Goal: Transaction & Acquisition: Download file/media

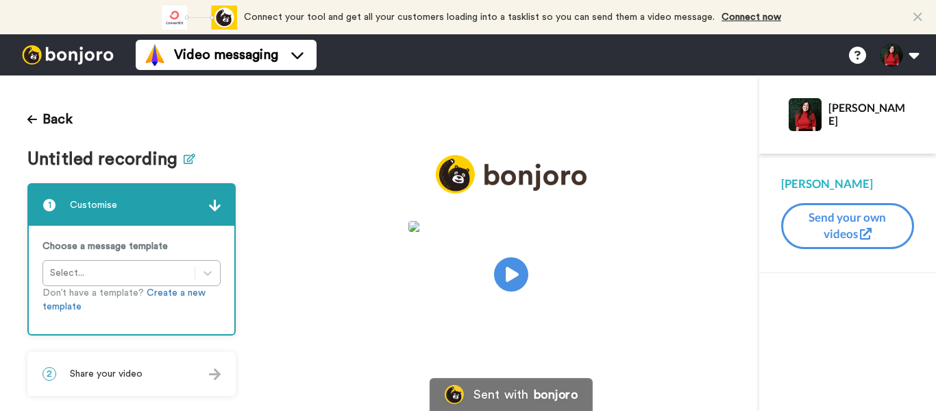
click at [188, 154] on icon at bounding box center [190, 159] width 12 height 10
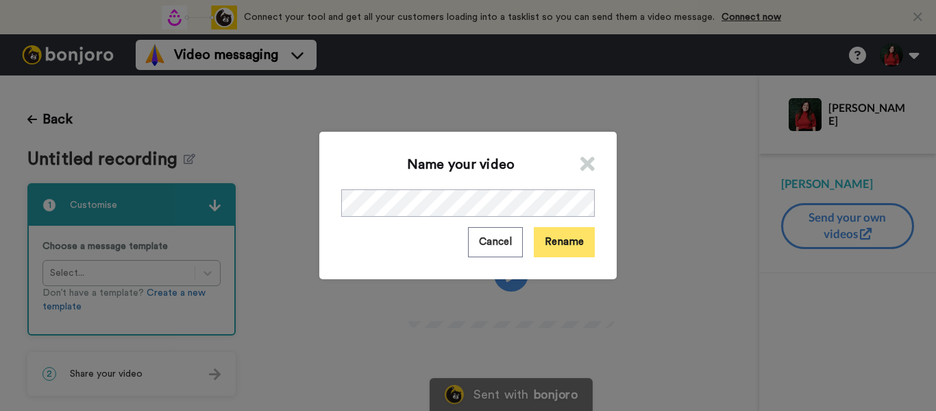
click at [538, 243] on button "Rename" at bounding box center [564, 241] width 61 height 29
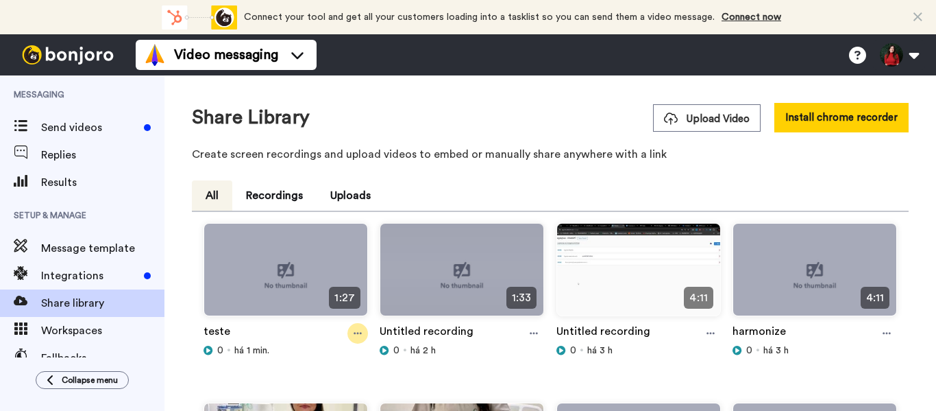
click at [351, 339] on div at bounding box center [358, 333] width 21 height 21
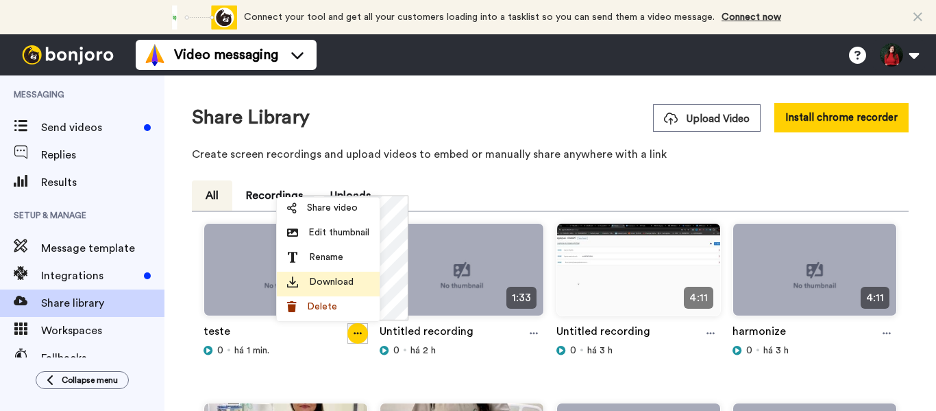
click at [332, 277] on span "Download" at bounding box center [331, 282] width 45 height 14
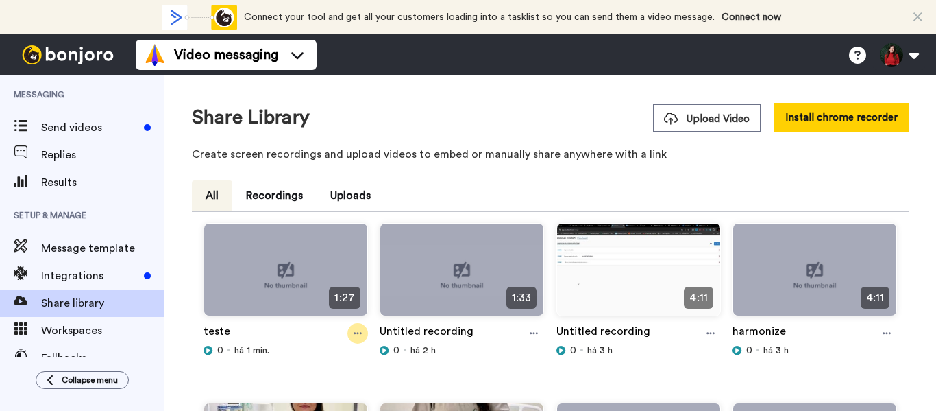
click at [356, 333] on icon at bounding box center [358, 333] width 8 height 2
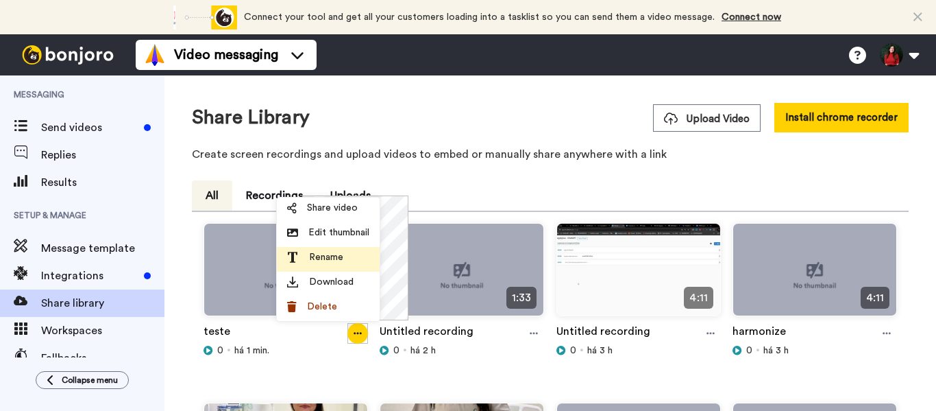
click at [317, 270] on li "Rename" at bounding box center [328, 259] width 103 height 25
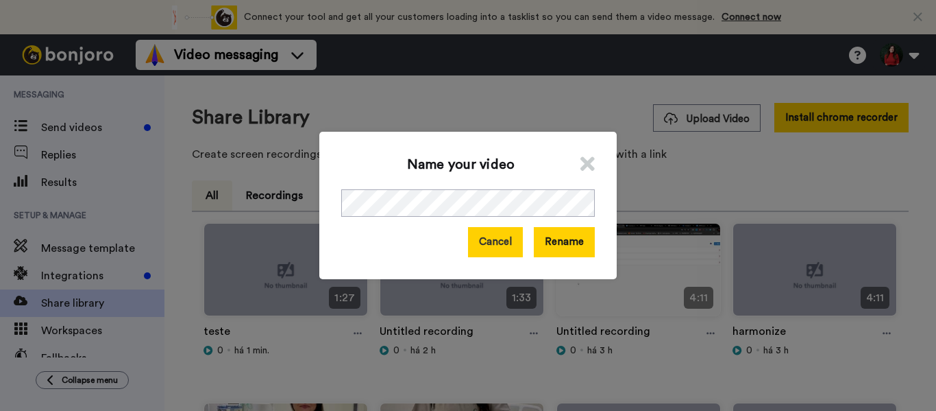
click at [479, 240] on button "Cancel" at bounding box center [495, 241] width 55 height 29
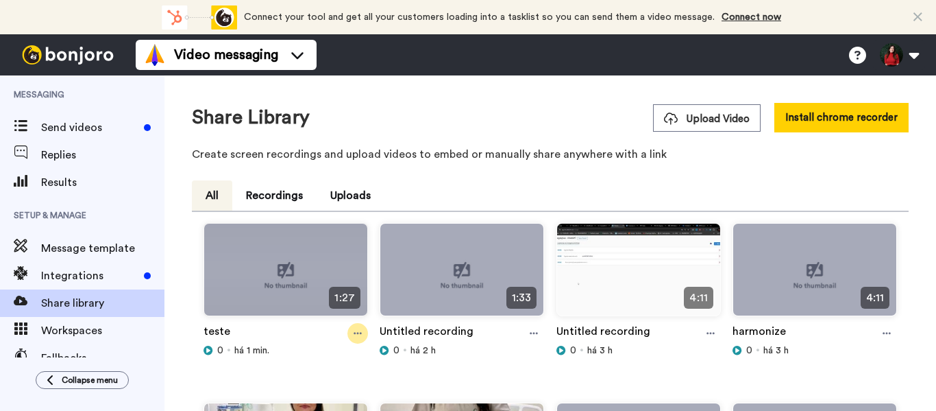
click at [359, 330] on icon at bounding box center [358, 333] width 8 height 10
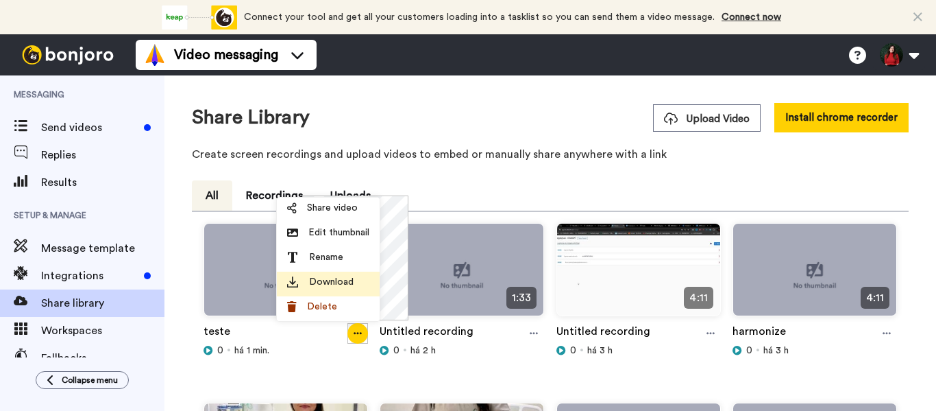
click at [315, 273] on li "Download" at bounding box center [328, 283] width 103 height 25
